Goal: Task Accomplishment & Management: Complete application form

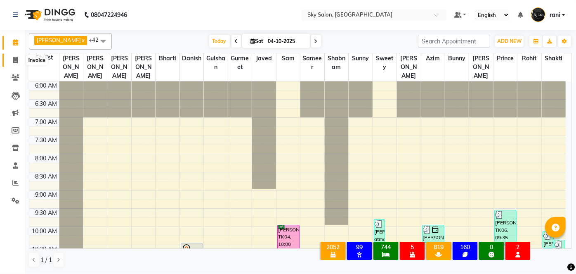
click at [17, 62] on icon at bounding box center [15, 60] width 5 height 6
select select "service"
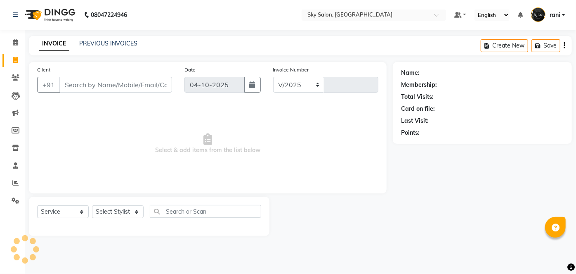
select select "3537"
type input "15042"
click at [94, 80] on input "Client" at bounding box center [115, 85] width 113 height 16
click at [117, 209] on select "Select Stylist afreen [PERSON_NAME] saha [PERSON_NAME] [PERSON_NAME] [PERSON_NA…" at bounding box center [118, 211] width 52 height 13
select select "43485"
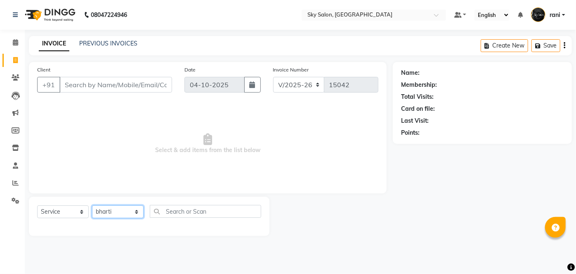
click at [92, 205] on select "Select Stylist afreen [PERSON_NAME] saha [PERSON_NAME] [PERSON_NAME] [PERSON_NA…" at bounding box center [118, 211] width 52 height 13
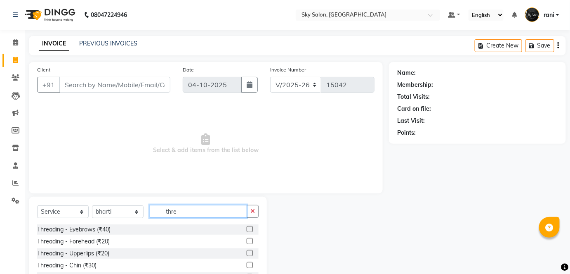
scroll to position [57, 0]
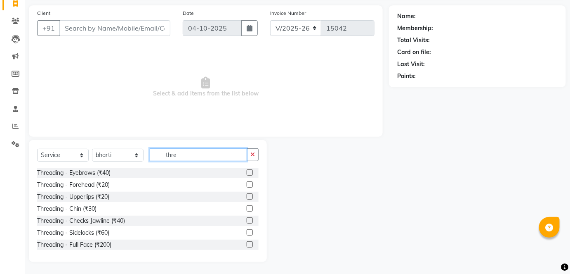
type input "thre"
click at [247, 169] on label at bounding box center [250, 172] width 6 height 6
click at [247, 170] on input "checkbox" at bounding box center [249, 172] width 5 height 5
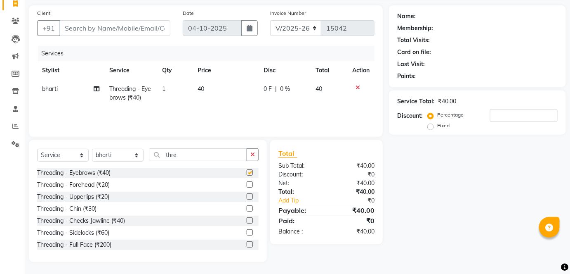
checkbox input "false"
click at [247, 185] on label at bounding box center [250, 184] width 6 height 6
click at [247, 185] on input "checkbox" at bounding box center [249, 184] width 5 height 5
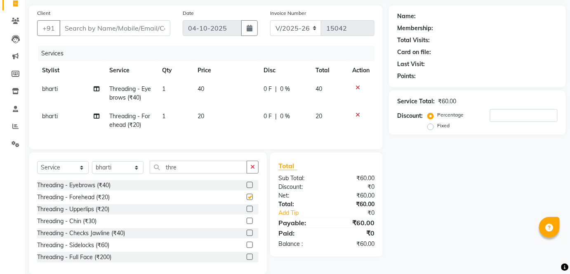
checkbox input "false"
click at [247, 211] on label at bounding box center [250, 208] width 6 height 6
click at [247, 211] on input "checkbox" at bounding box center [249, 208] width 5 height 5
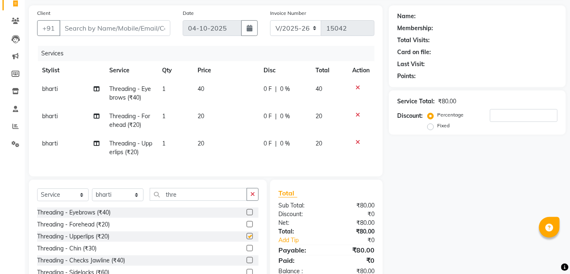
checkbox input "false"
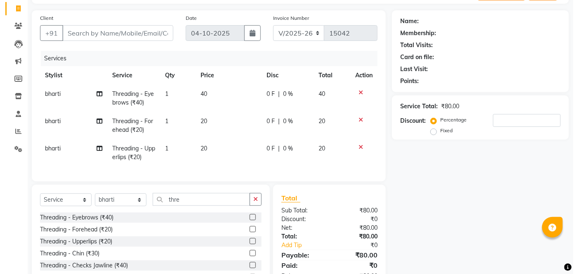
scroll to position [45, 0]
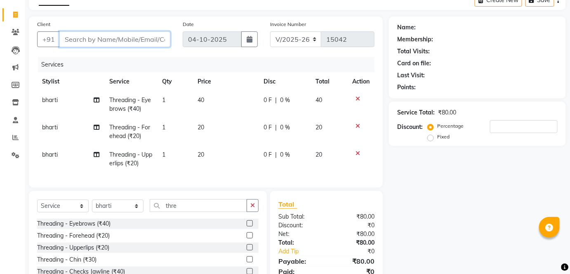
click at [109, 40] on input "Client" at bounding box center [114, 39] width 111 height 16
type input "88"
type input "0"
type input "8860490482"
click at [160, 38] on span "Add Client" at bounding box center [149, 39] width 33 height 8
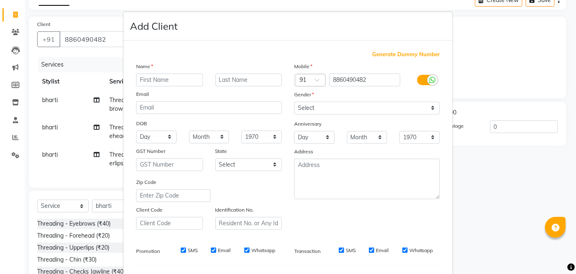
click at [155, 80] on input "text" at bounding box center [169, 79] width 67 height 13
type input "neha"
click at [218, 78] on input "text" at bounding box center [248, 79] width 67 height 13
type input "[PERSON_NAME]"
click at [308, 100] on div "Gender" at bounding box center [301, 96] width 26 height 12
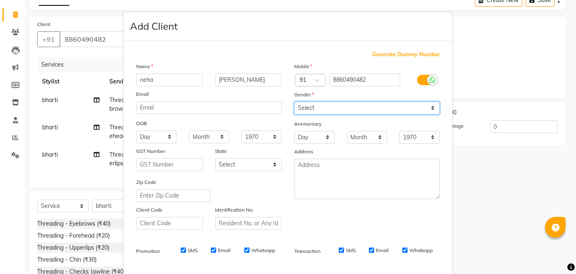
click at [309, 105] on select "Select [DEMOGRAPHIC_DATA] [DEMOGRAPHIC_DATA] Other Prefer Not To Say" at bounding box center [367, 107] width 146 height 13
select select "[DEMOGRAPHIC_DATA]"
click at [294, 101] on select "Select [DEMOGRAPHIC_DATA] [DEMOGRAPHIC_DATA] Other Prefer Not To Say" at bounding box center [367, 107] width 146 height 13
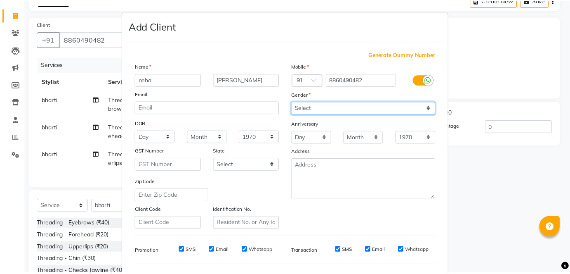
scroll to position [106, 0]
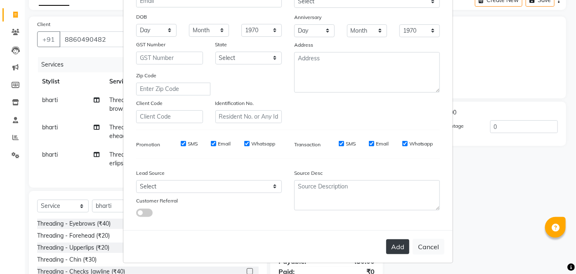
click at [403, 244] on button "Add" at bounding box center [397, 246] width 23 height 15
select select
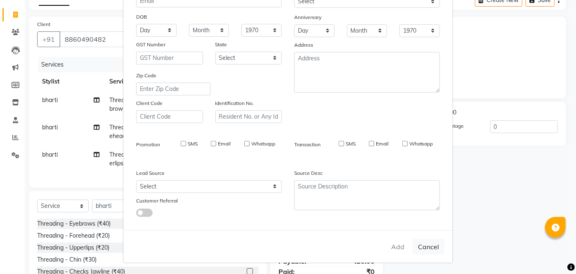
select select
checkbox input "false"
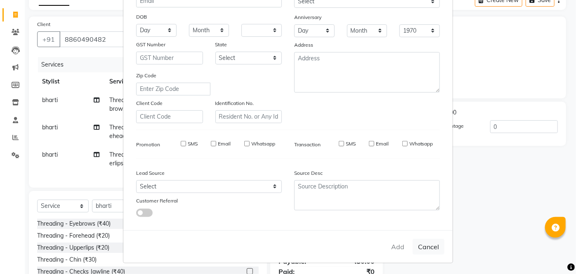
checkbox input "false"
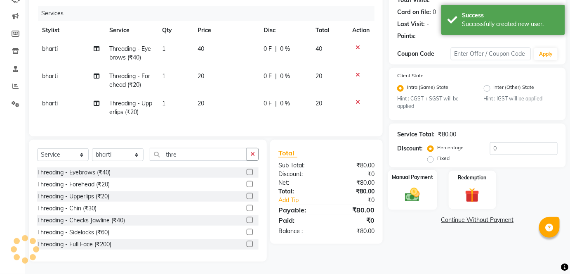
scroll to position [100, 0]
click at [413, 192] on img at bounding box center [413, 194] width 24 height 17
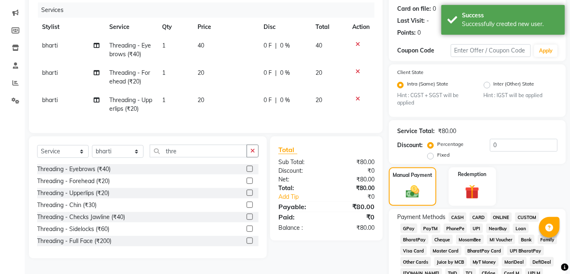
click at [461, 219] on span "CASH" at bounding box center [458, 216] width 18 height 9
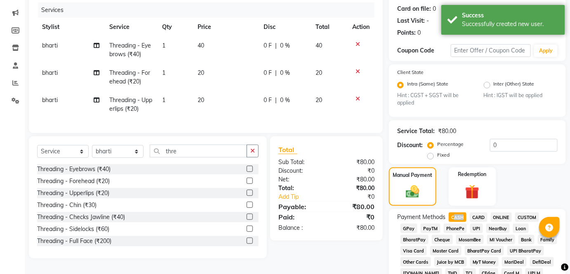
click at [461, 219] on span "CASH" at bounding box center [458, 216] width 18 height 9
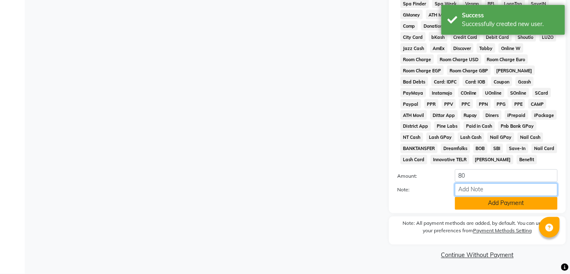
drag, startPoint x: 495, startPoint y: 188, endPoint x: 484, endPoint y: 207, distance: 21.9
click at [484, 207] on div "Amount: 80 Note: Add Payment" at bounding box center [477, 189] width 160 height 40
click at [472, 206] on button "Add Payment" at bounding box center [506, 203] width 103 height 13
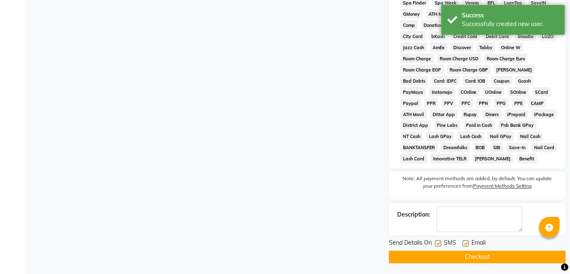
click at [439, 244] on label at bounding box center [438, 243] width 6 height 6
click at [439, 244] on input "checkbox" at bounding box center [437, 243] width 5 height 5
checkbox input "false"
click at [439, 255] on button "Checkout" at bounding box center [477, 256] width 177 height 13
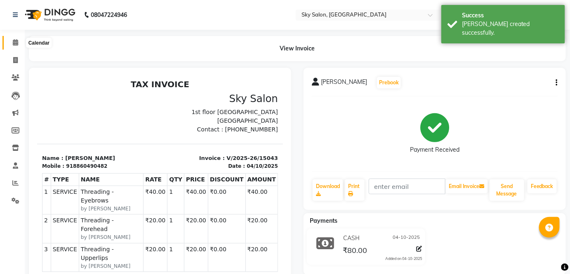
click at [16, 38] on span at bounding box center [15, 42] width 14 height 9
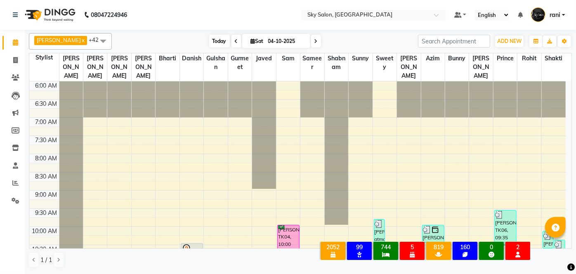
click at [209, 41] on span "Today" at bounding box center [219, 41] width 21 height 13
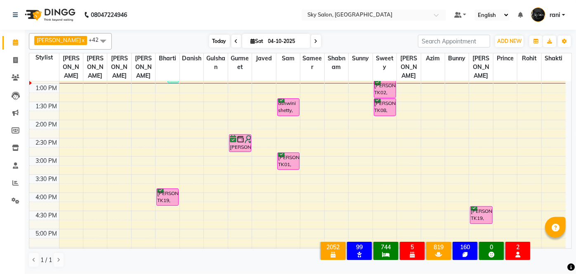
click at [209, 41] on span "Today" at bounding box center [219, 41] width 21 height 13
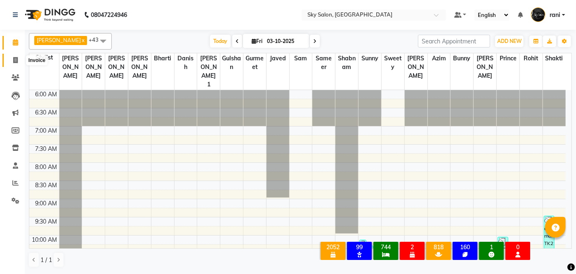
click at [14, 61] on icon at bounding box center [15, 60] width 5 height 6
select select "3537"
select select "service"
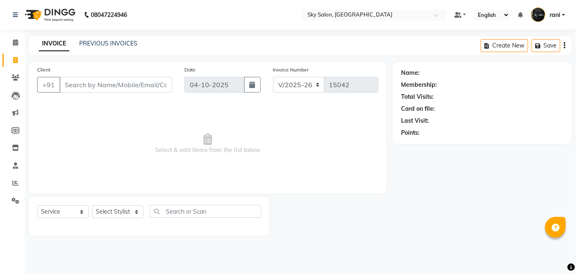
click at [100, 86] on input "Client" at bounding box center [115, 85] width 113 height 16
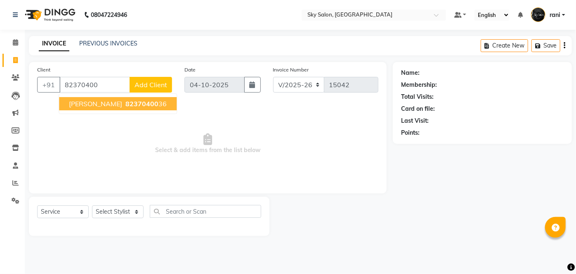
click at [125, 106] on span "82370400" at bounding box center [141, 103] width 33 height 8
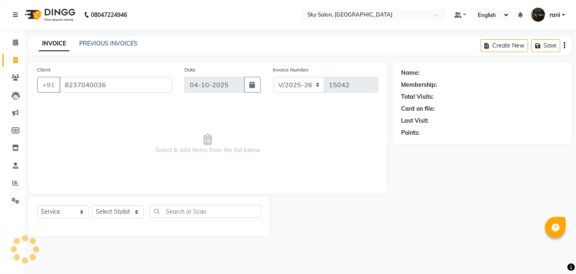
type input "8237040036"
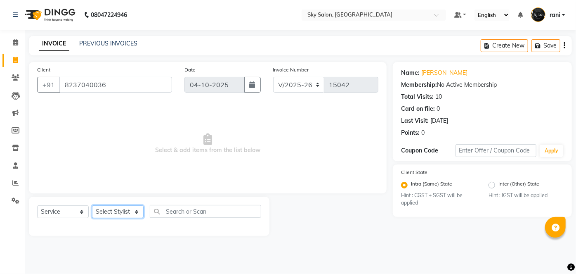
click at [134, 216] on select "Select Stylist afreen [PERSON_NAME] saha [PERSON_NAME] [PERSON_NAME] [PERSON_NA…" at bounding box center [118, 211] width 52 height 13
select select "84353"
click at [92, 205] on select "Select Stylist afreen [PERSON_NAME] saha [PERSON_NAME] [PERSON_NAME] [PERSON_NA…" at bounding box center [118, 211] width 52 height 13
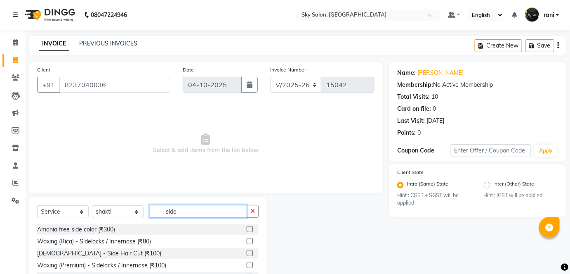
scroll to position [34, 0]
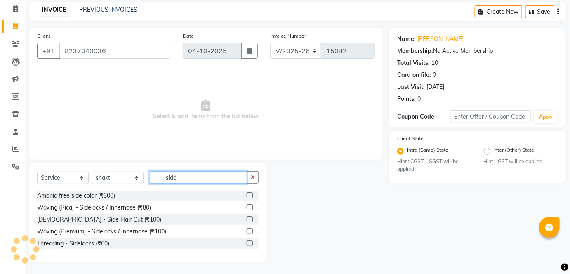
type input "side"
click at [251, 220] on label at bounding box center [250, 219] width 6 height 6
click at [251, 220] on input "checkbox" at bounding box center [249, 219] width 5 height 5
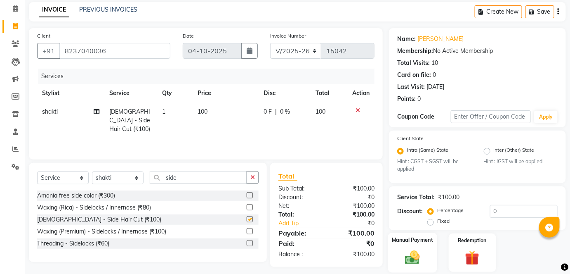
checkbox input "false"
click at [407, 250] on img at bounding box center [413, 257] width 24 height 17
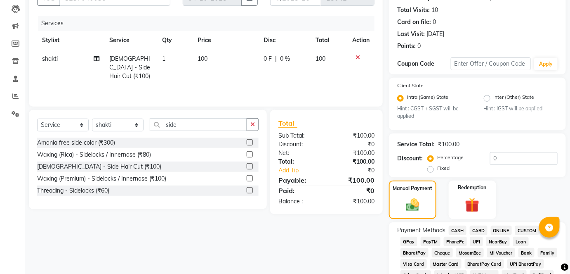
scroll to position [89, 0]
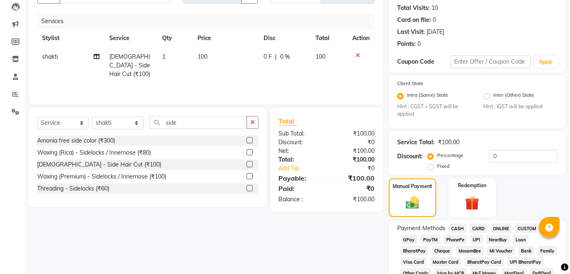
click at [455, 228] on span "CASH" at bounding box center [458, 227] width 18 height 9
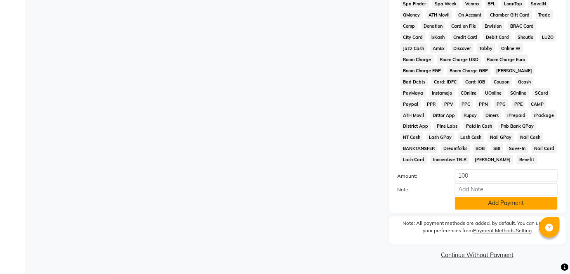
click at [479, 202] on button "Add Payment" at bounding box center [506, 203] width 103 height 13
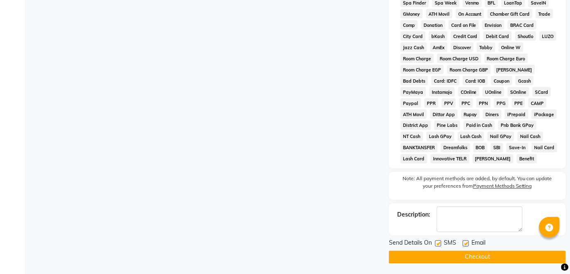
click at [441, 241] on label at bounding box center [438, 243] width 6 height 6
click at [441, 241] on input "checkbox" at bounding box center [437, 243] width 5 height 5
checkbox input "false"
drag, startPoint x: 448, startPoint y: 249, endPoint x: 459, endPoint y: 259, distance: 14.6
click at [459, 259] on div "Send Details On SMS Email Checkout" at bounding box center [477, 250] width 177 height 25
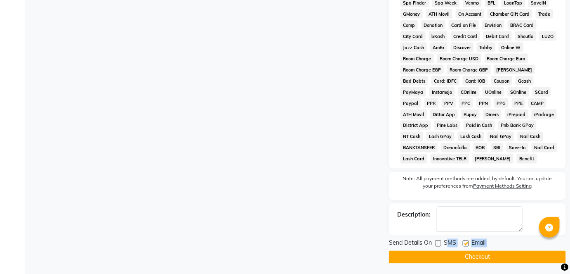
click at [459, 259] on button "Checkout" at bounding box center [477, 256] width 177 height 13
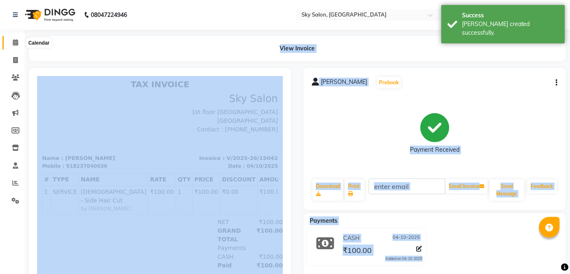
click at [17, 44] on icon at bounding box center [15, 42] width 5 height 6
